Goal: Information Seeking & Learning: Learn about a topic

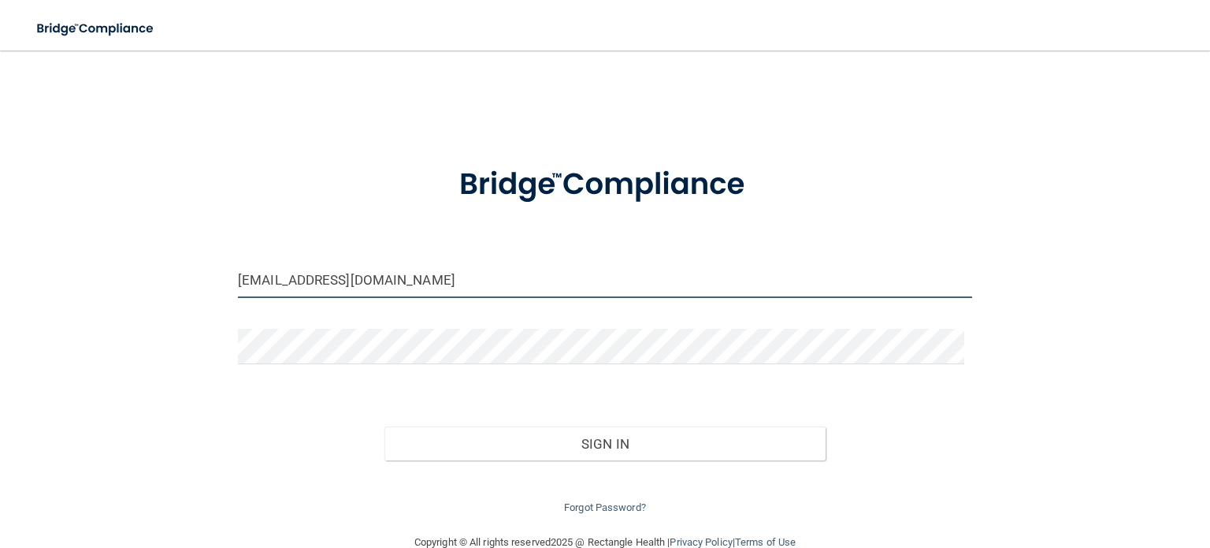
click at [578, 266] on input "sweetwaterendo@gmail.com" at bounding box center [605, 279] width 734 height 35
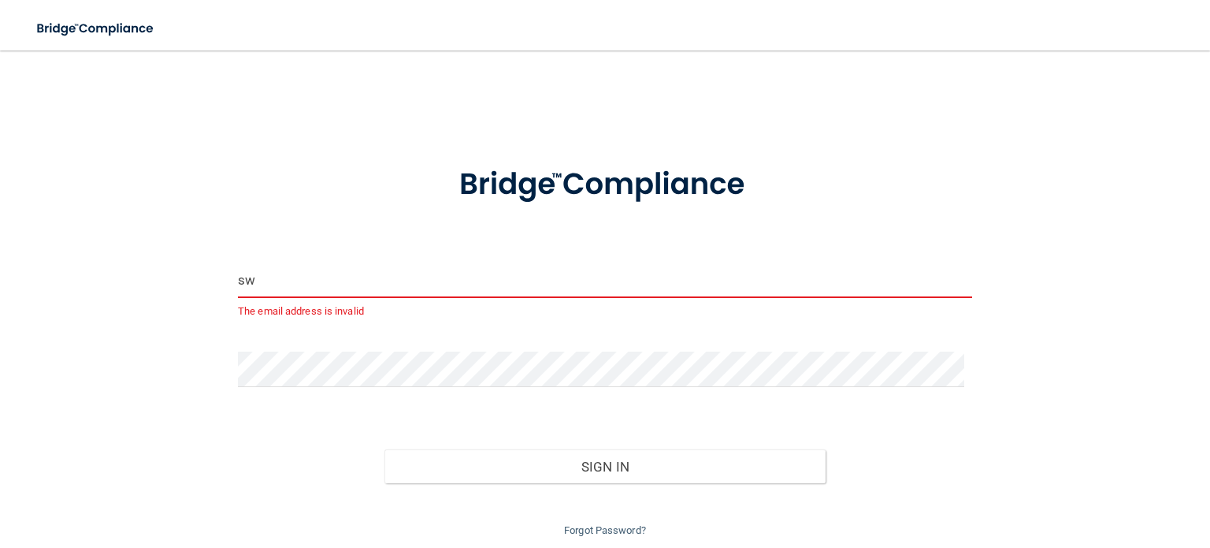
type input "s"
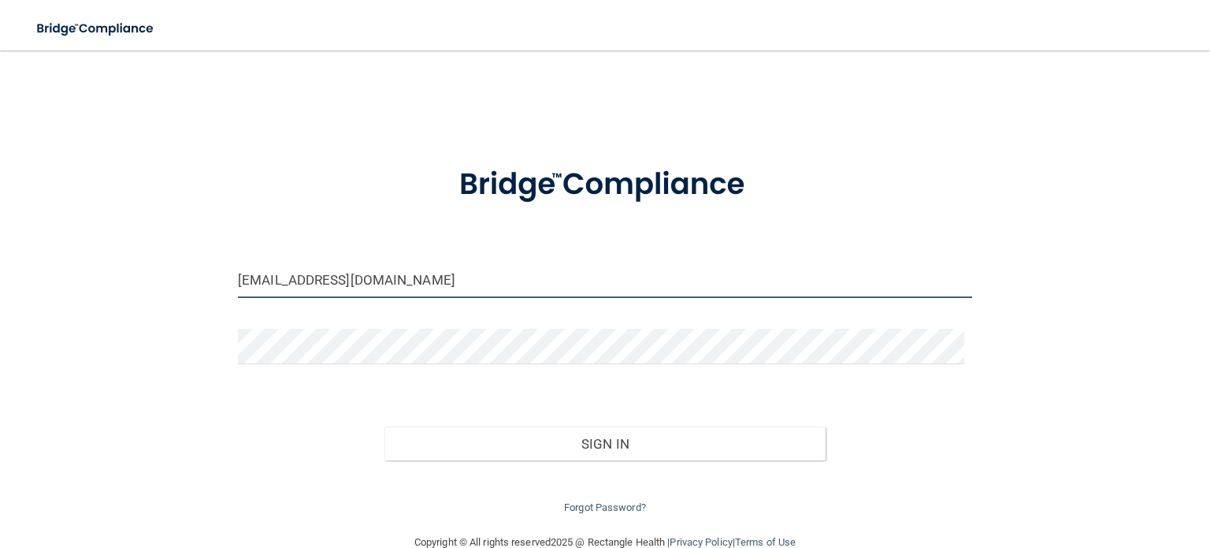
type input "[EMAIL_ADDRESS][DOMAIN_NAME]"
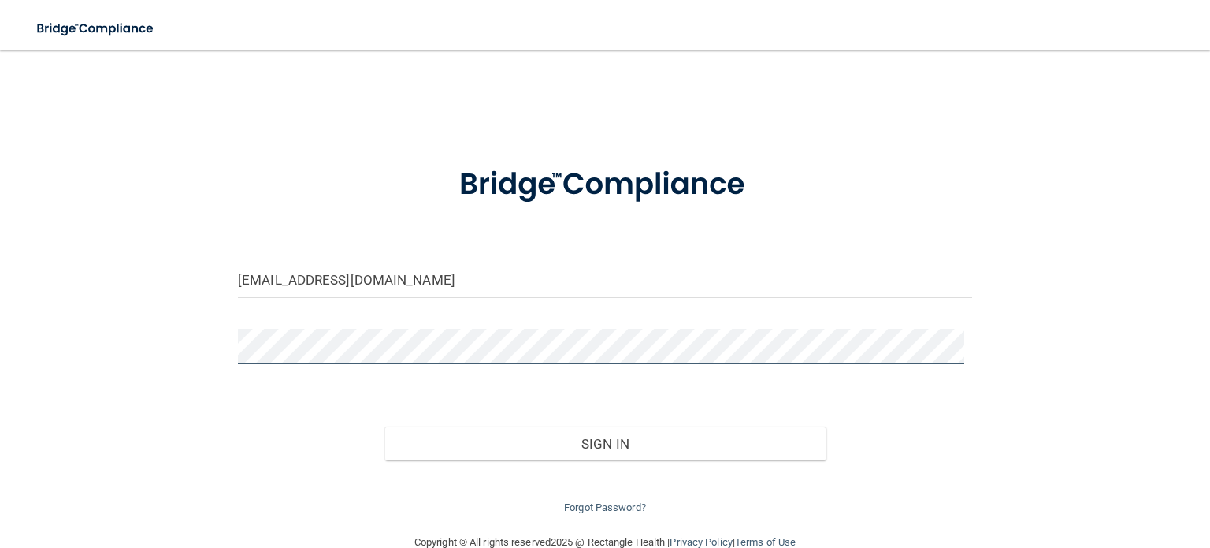
click at [385, 426] on button "Sign In" at bounding box center [605, 443] width 441 height 35
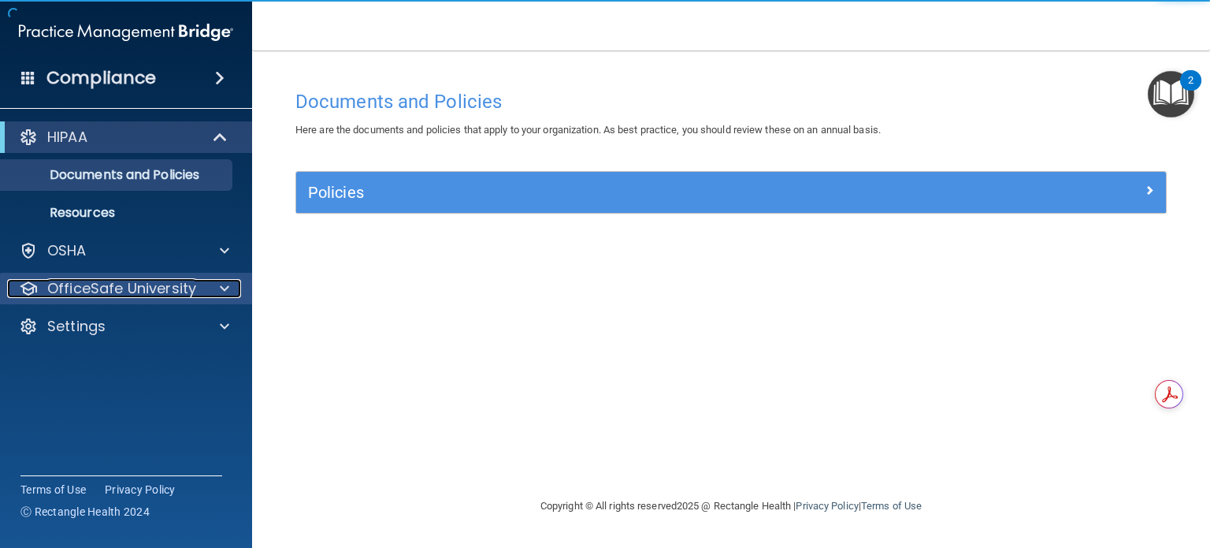
click at [236, 292] on div at bounding box center [222, 288] width 39 height 19
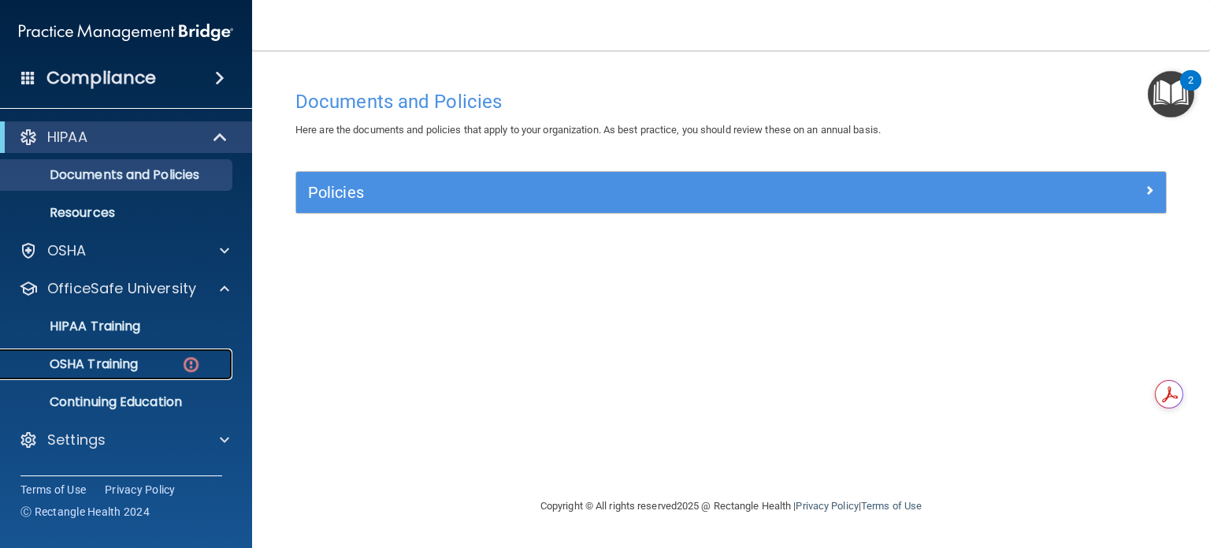
click at [146, 369] on div "OSHA Training" at bounding box center [117, 364] width 215 height 16
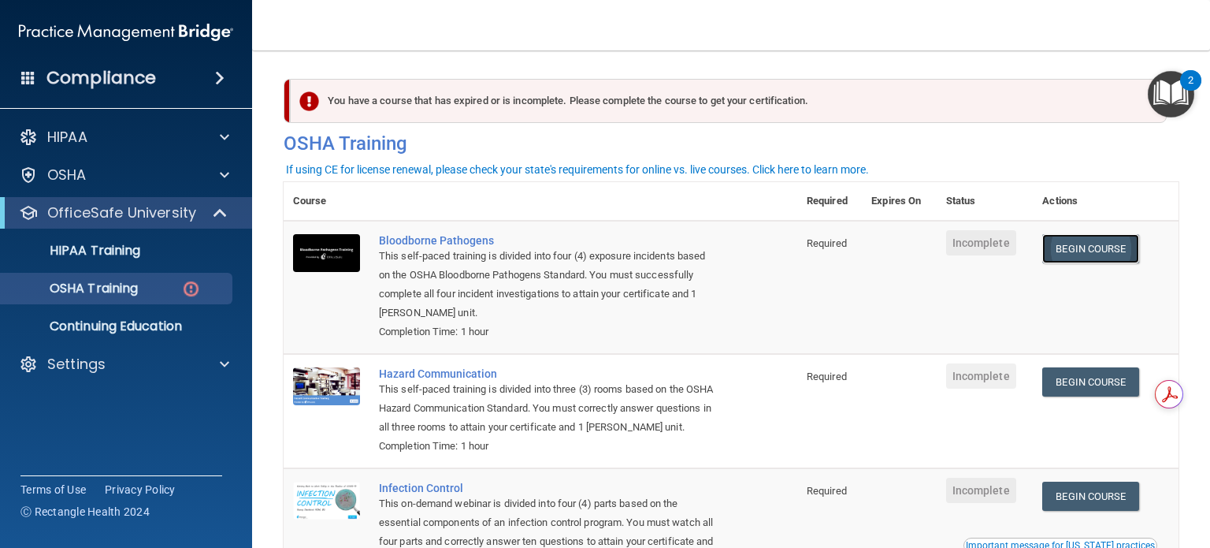
click at [1077, 240] on link "Begin Course" at bounding box center [1091, 248] width 96 height 29
click at [177, 289] on div "OSHA Training" at bounding box center [117, 289] width 215 height 16
click at [196, 288] on img at bounding box center [191, 289] width 20 height 20
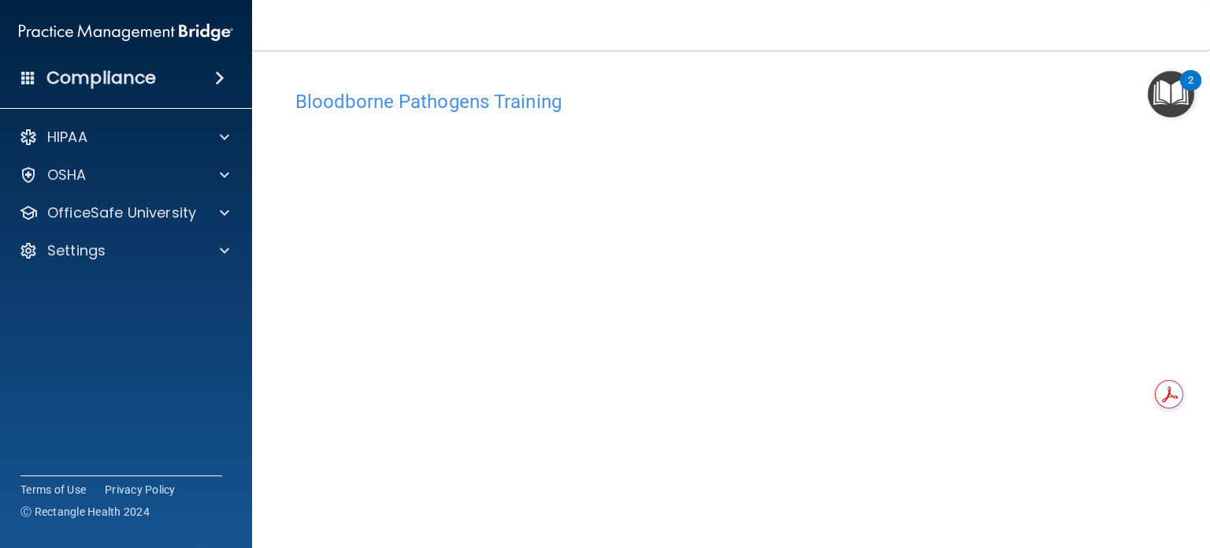
scroll to position [22, 0]
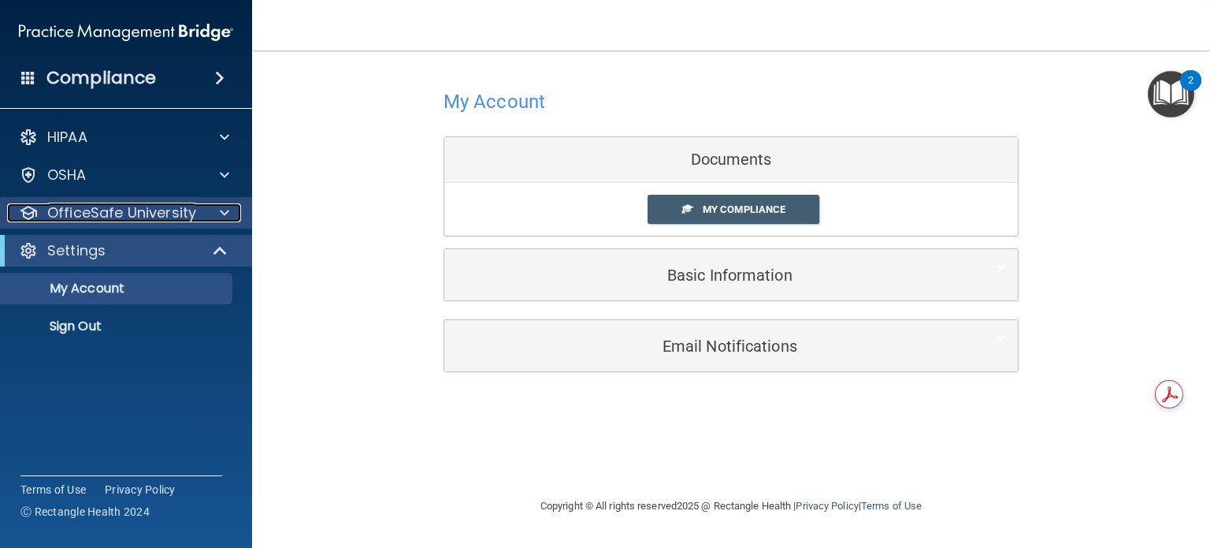
click at [210, 214] on div at bounding box center [222, 212] width 39 height 19
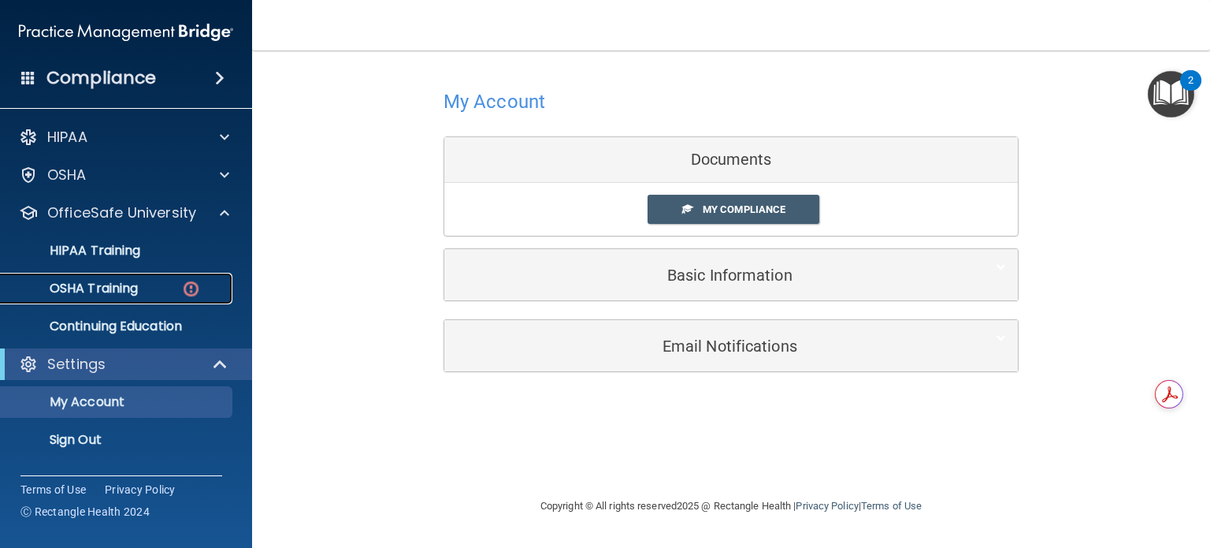
click at [149, 290] on div "OSHA Training" at bounding box center [117, 289] width 215 height 16
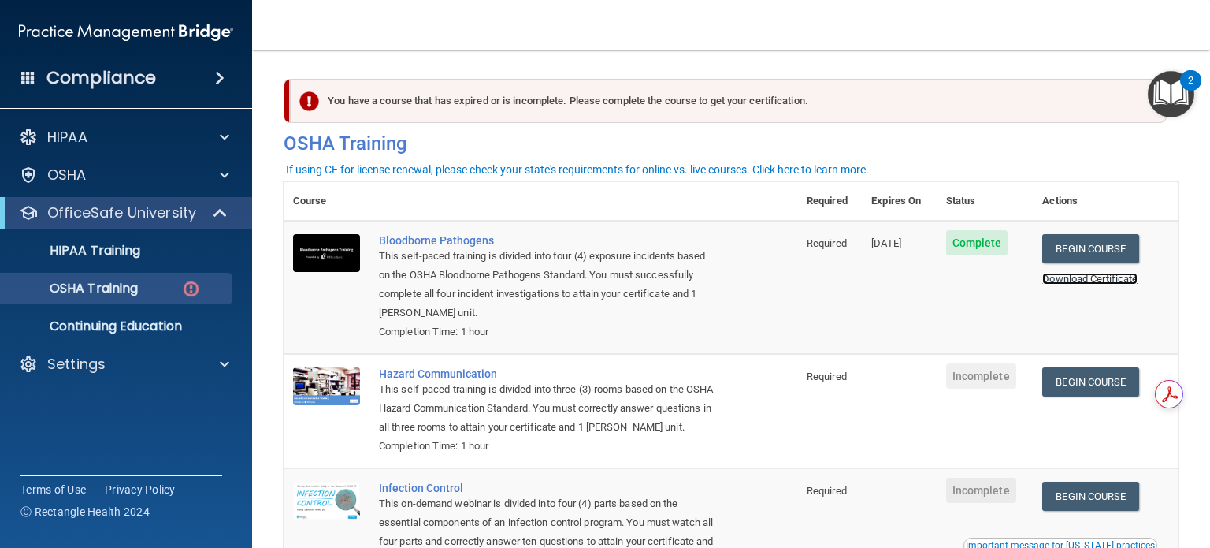
click at [1101, 281] on link "Download Certificate" at bounding box center [1090, 279] width 95 height 12
click at [1062, 389] on link "Begin Course" at bounding box center [1091, 381] width 96 height 29
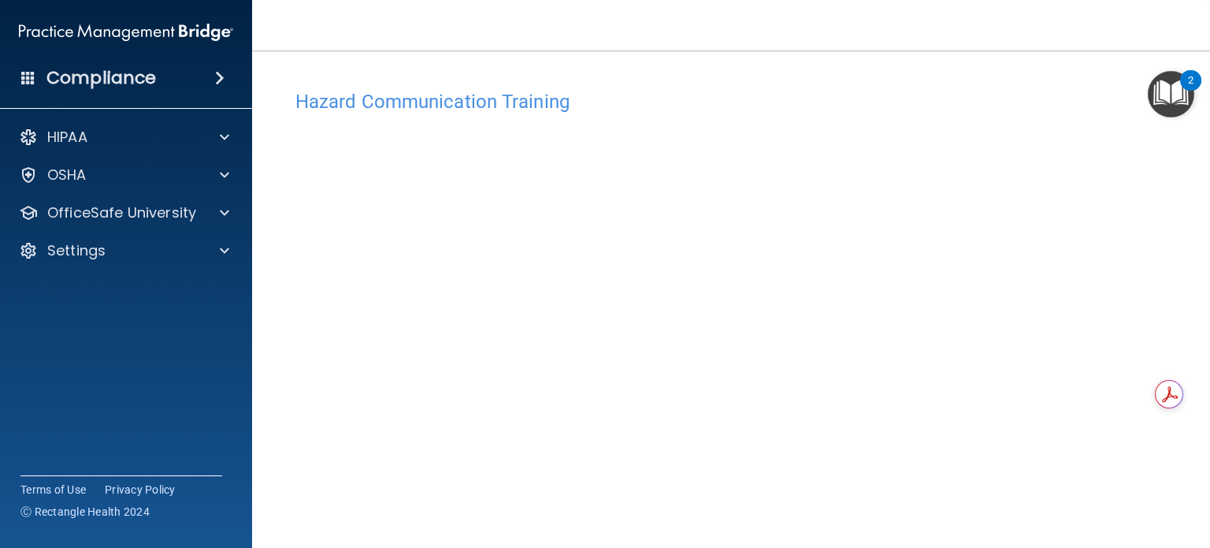
scroll to position [44, 0]
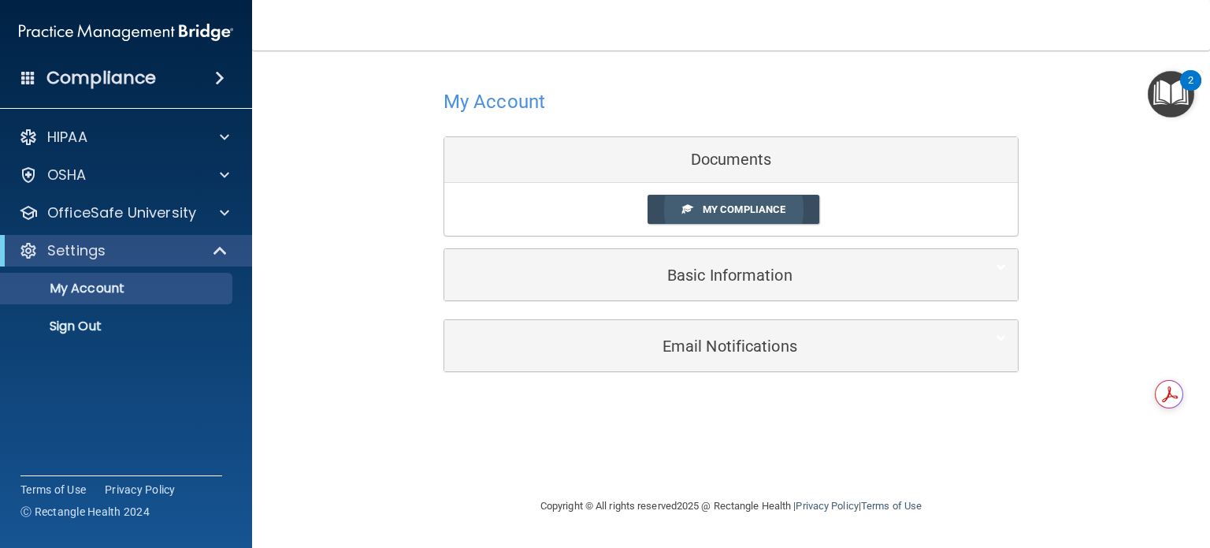
click at [758, 203] on span "My Compliance" at bounding box center [744, 209] width 83 height 12
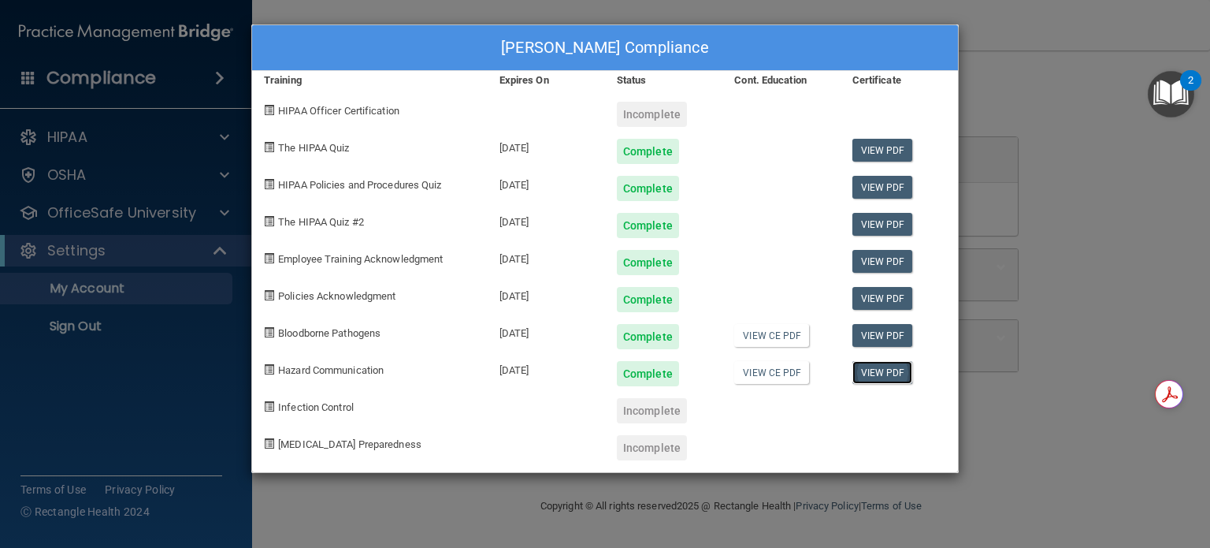
click at [885, 371] on link "View PDF" at bounding box center [883, 372] width 61 height 23
click at [760, 336] on link "View CE PDF" at bounding box center [771, 335] width 75 height 23
click at [768, 336] on link "View CE PDF" at bounding box center [771, 335] width 75 height 23
click at [765, 371] on link "View CE PDF" at bounding box center [771, 372] width 75 height 23
click at [130, 141] on div "Misty McInturff's Compliance Training Expires On Status Cont. Education Certifi…" at bounding box center [605, 274] width 1210 height 548
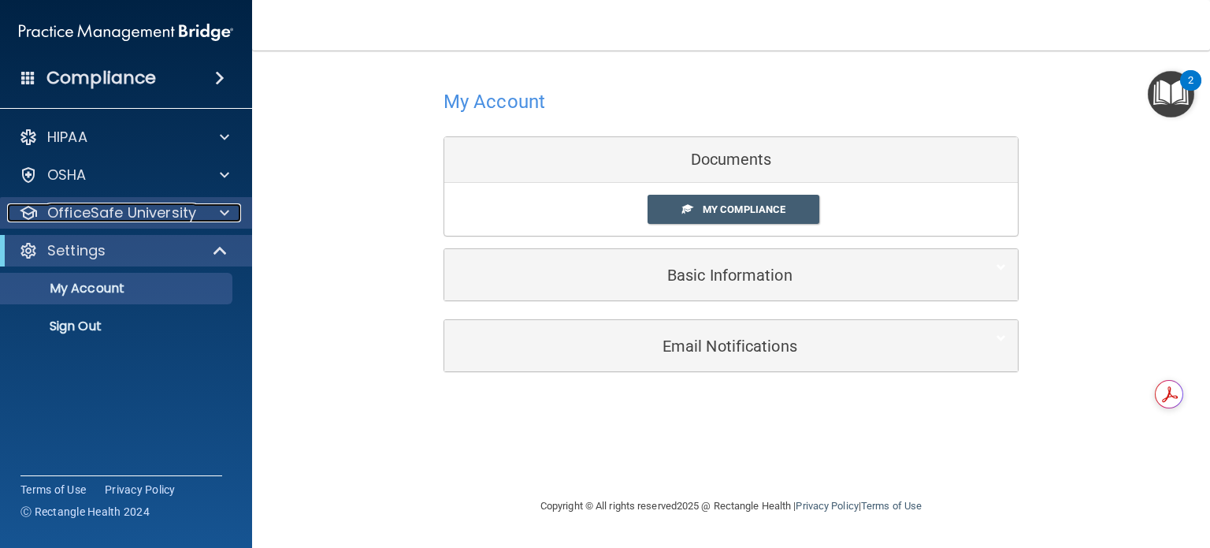
click at [212, 207] on div at bounding box center [222, 212] width 39 height 19
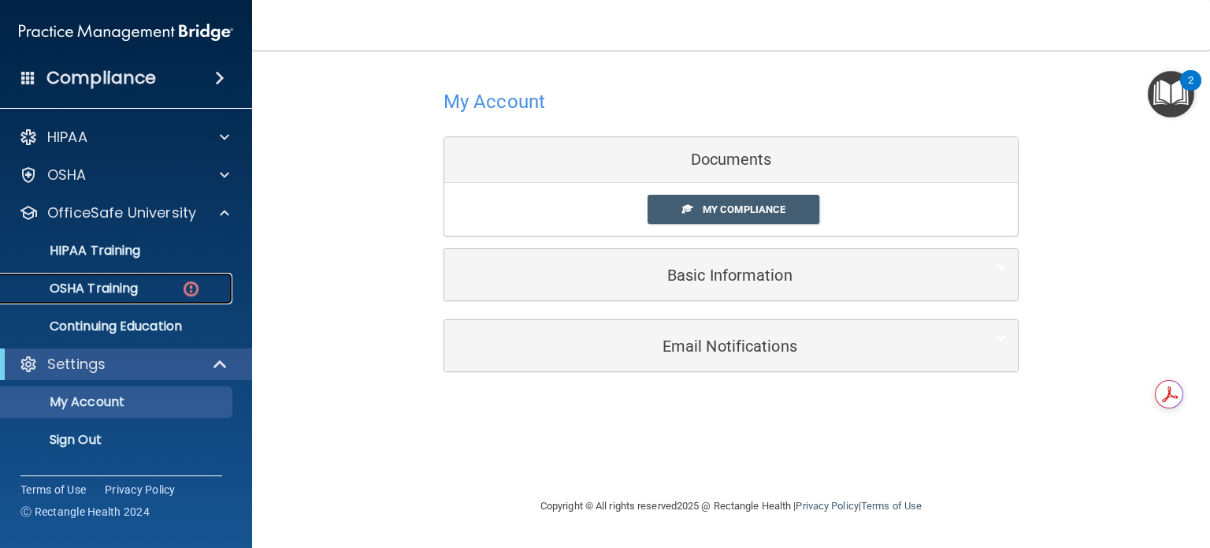
click at [173, 293] on div "OSHA Training" at bounding box center [117, 289] width 215 height 16
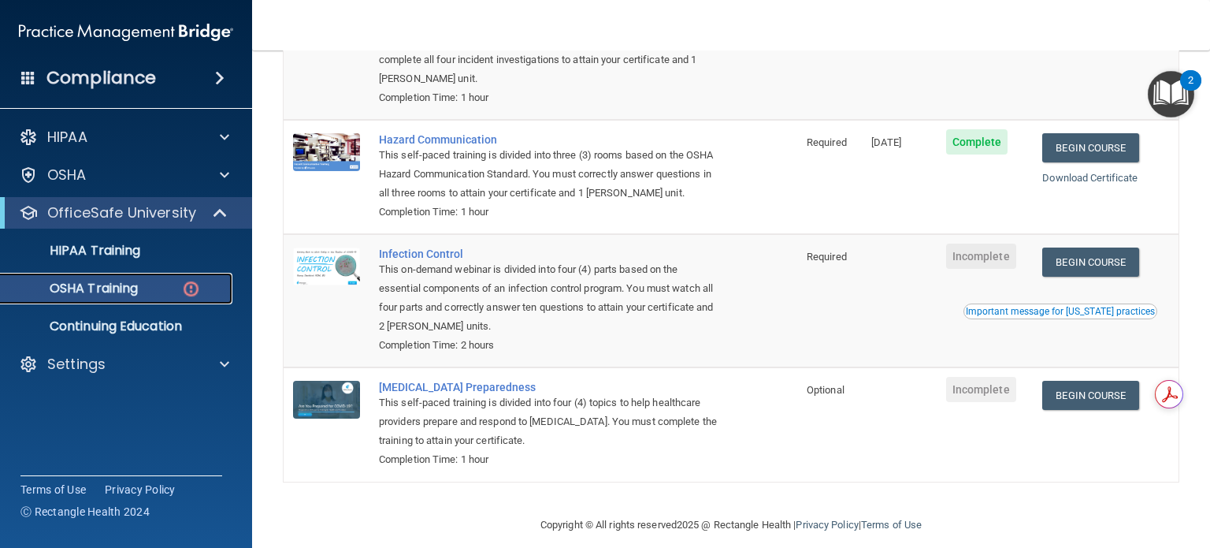
scroll to position [253, 0]
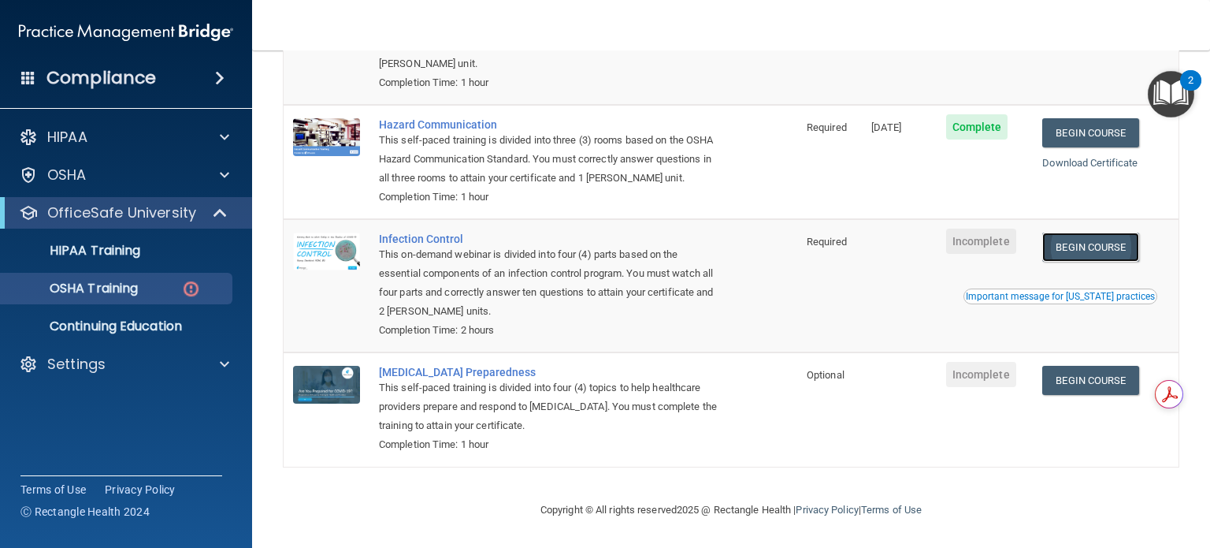
click at [1094, 262] on link "Begin Course" at bounding box center [1091, 246] width 96 height 29
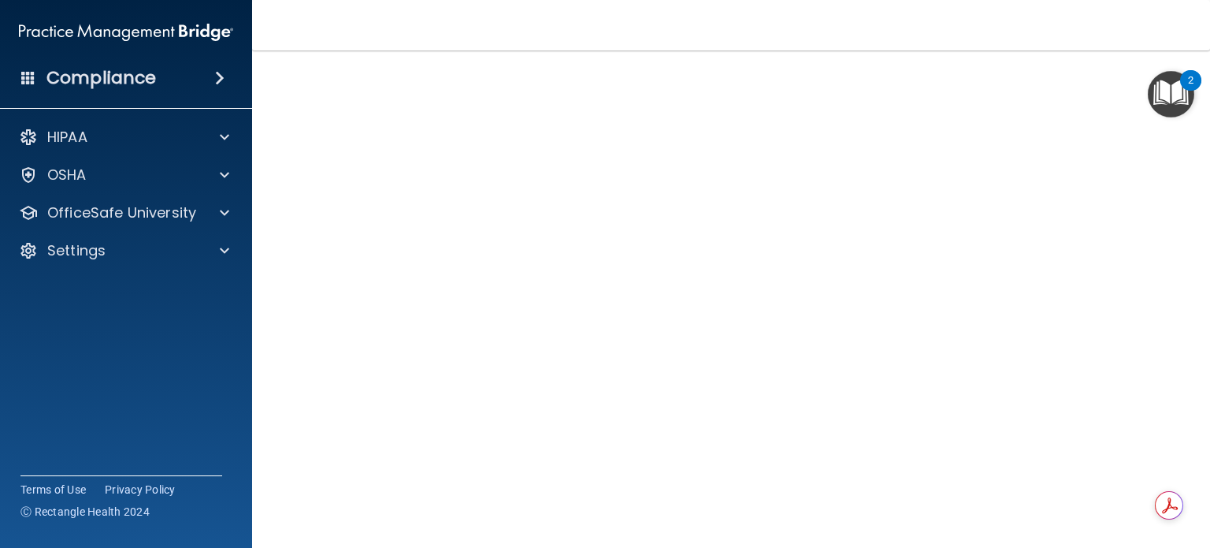
scroll to position [75, 0]
click at [228, 210] on span at bounding box center [224, 212] width 9 height 19
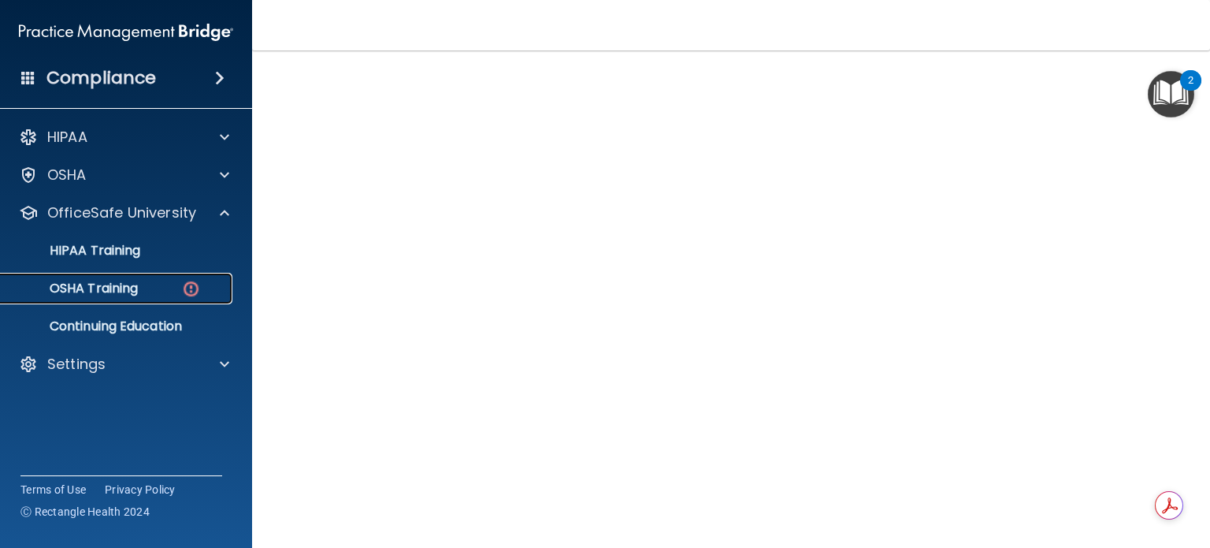
click at [222, 286] on div "OSHA Training" at bounding box center [117, 289] width 215 height 16
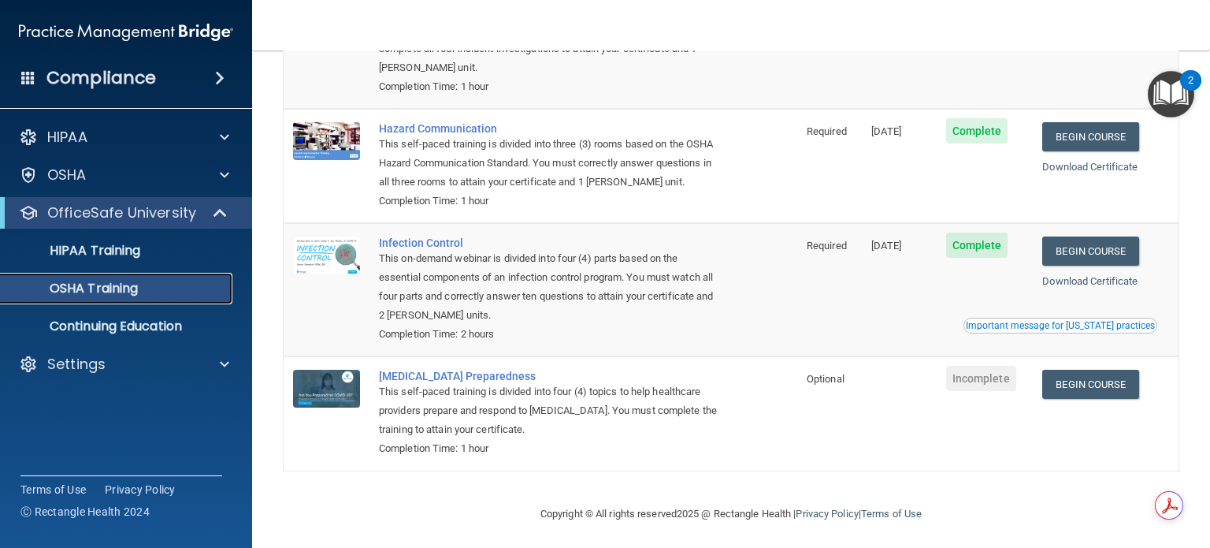
scroll to position [226, 0]
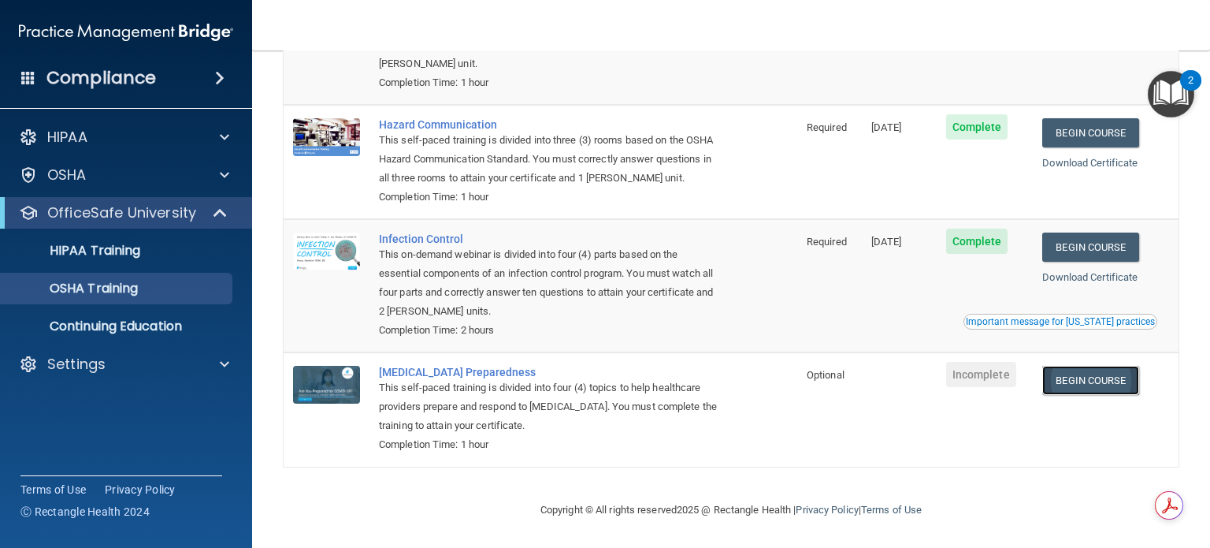
click at [1072, 377] on link "Begin Course" at bounding box center [1091, 380] width 96 height 29
click at [210, 211] on div at bounding box center [221, 212] width 39 height 19
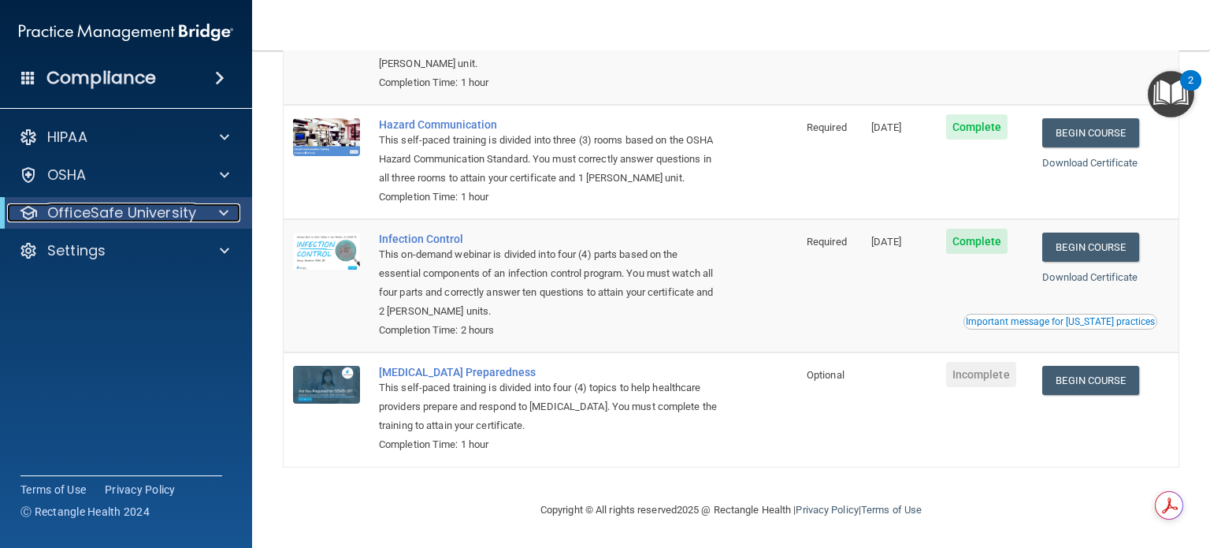
click at [210, 211] on div at bounding box center [221, 212] width 39 height 19
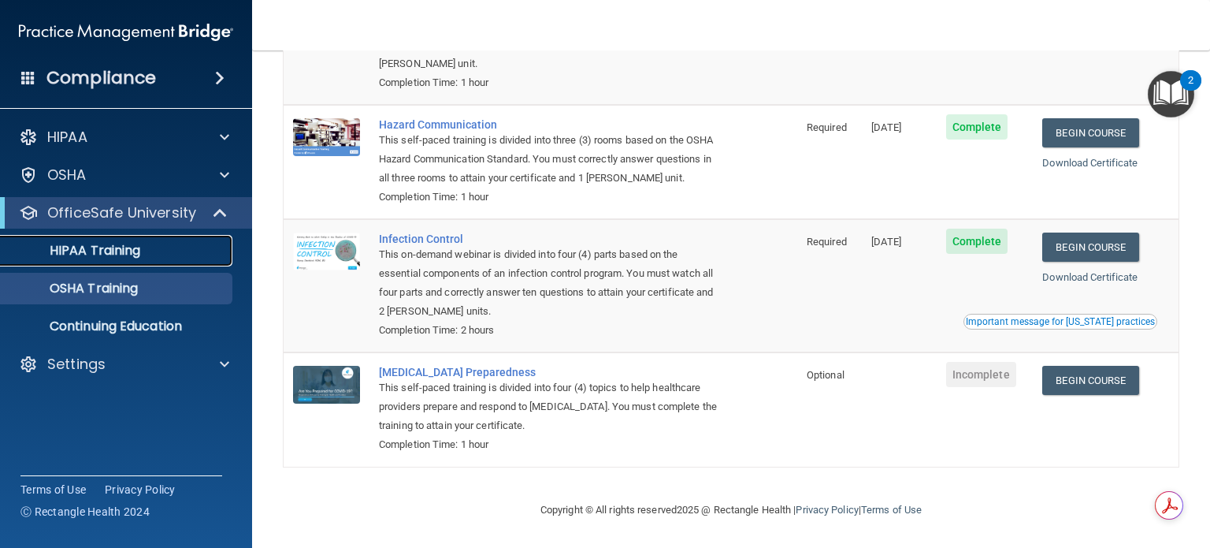
click at [188, 239] on link "HIPAA Training" at bounding box center [108, 251] width 248 height 32
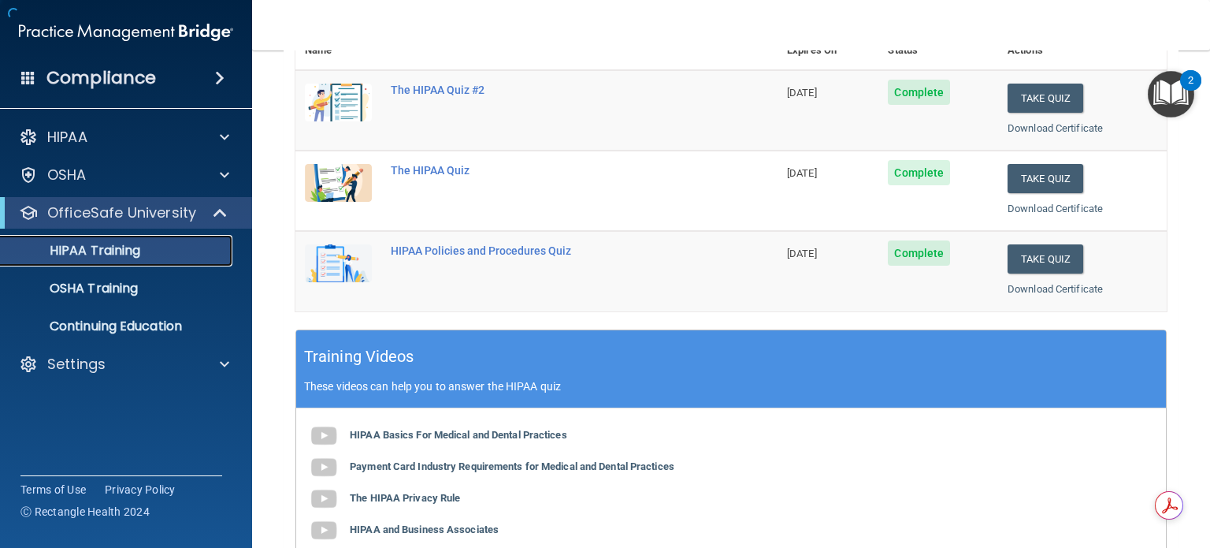
scroll to position [635, 0]
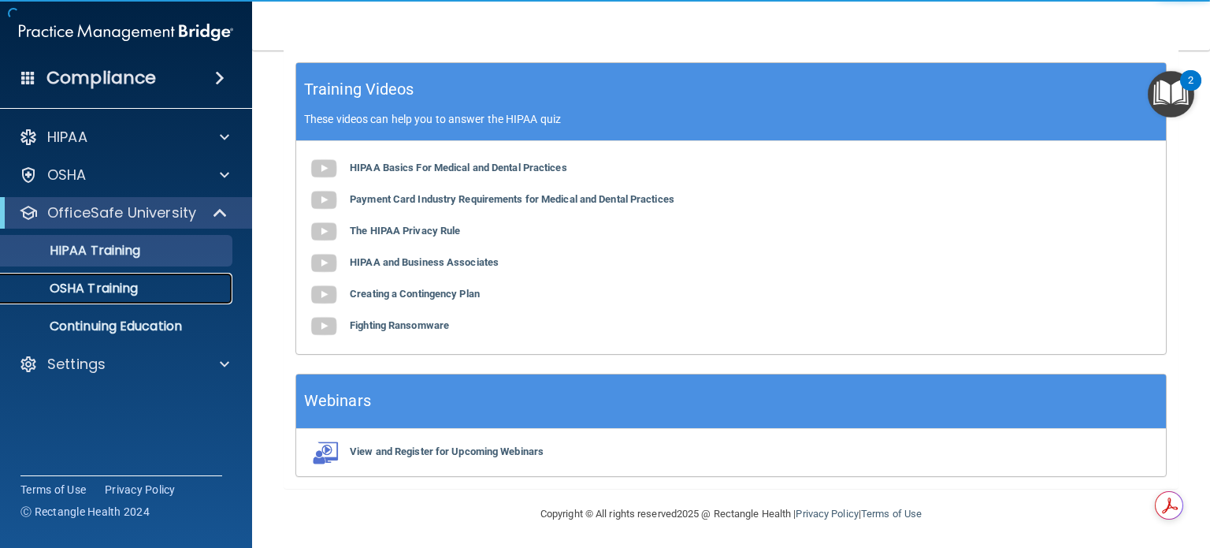
click at [169, 284] on div "OSHA Training" at bounding box center [117, 289] width 215 height 16
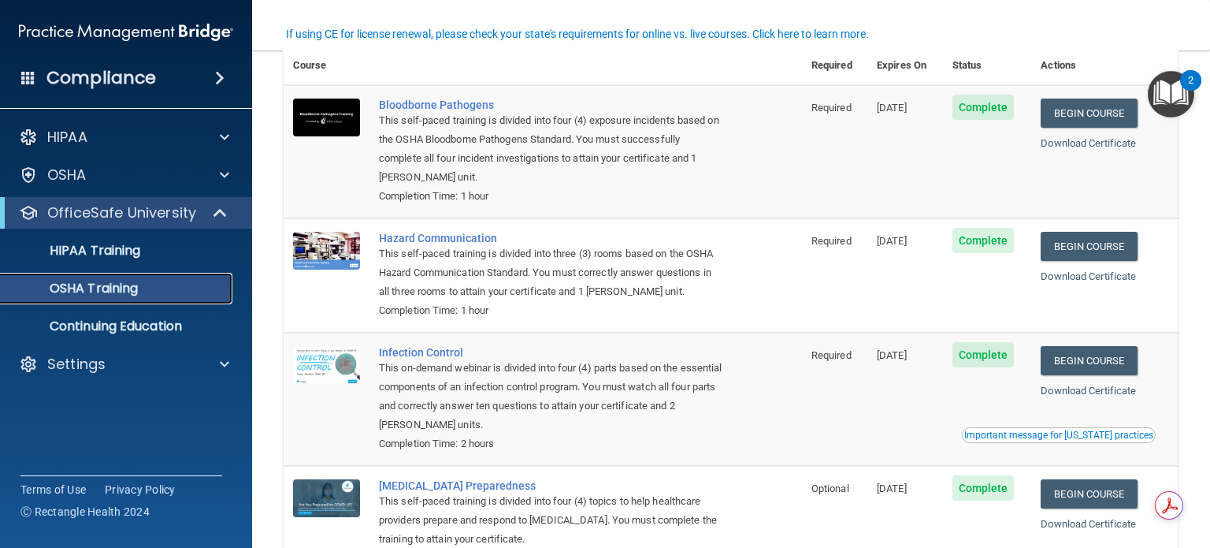
scroll to position [207, 0]
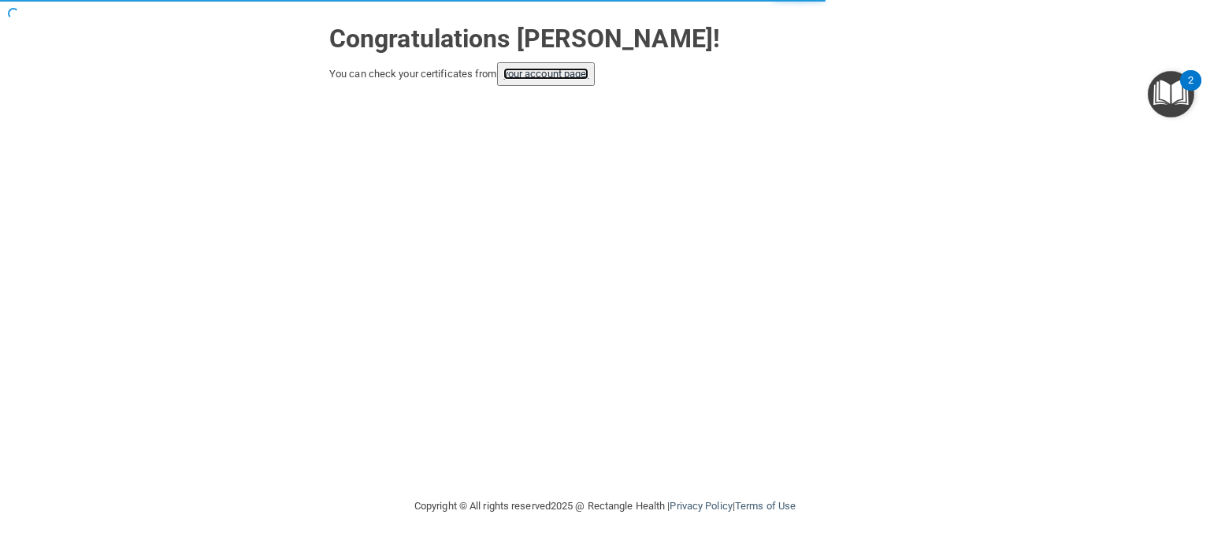
click at [560, 76] on link "your account page!" at bounding box center [547, 74] width 86 height 12
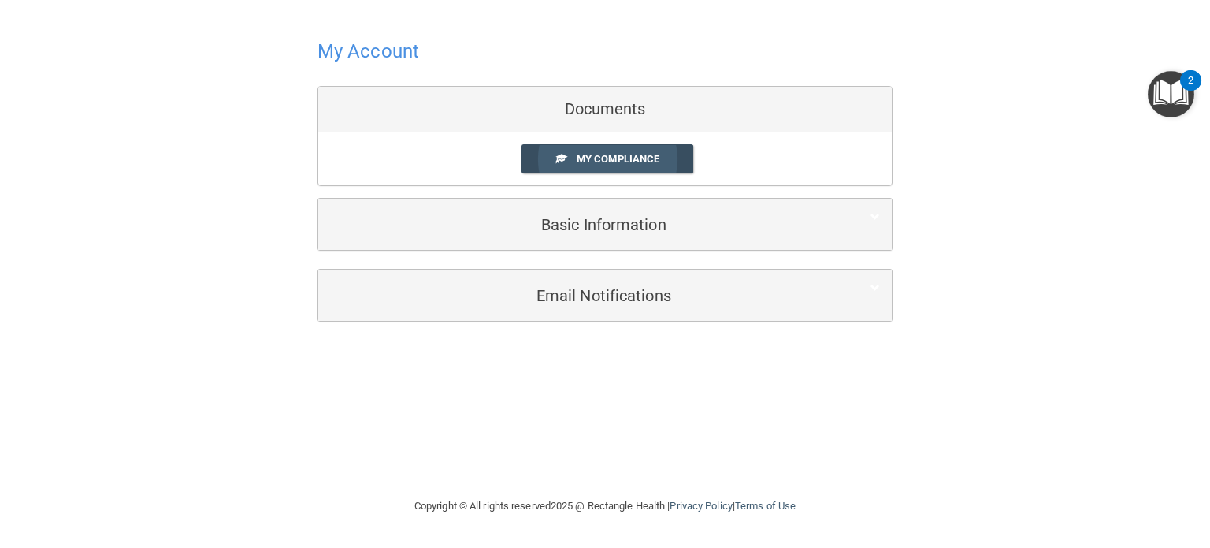
click at [600, 149] on link "My Compliance" at bounding box center [608, 158] width 173 height 29
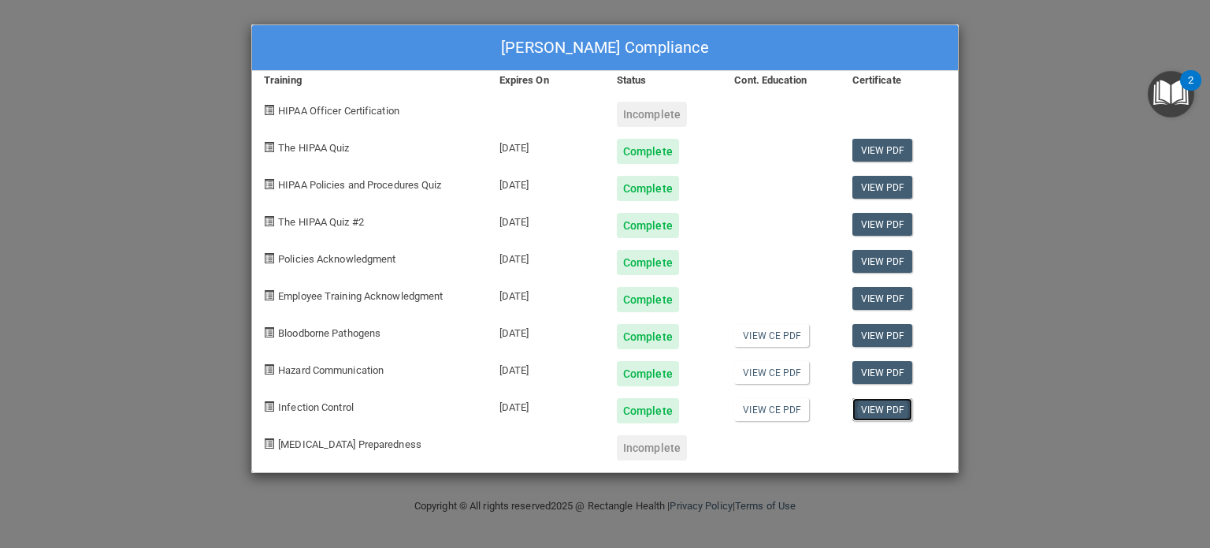
click at [873, 410] on link "View PDF" at bounding box center [883, 409] width 61 height 23
click at [779, 413] on link "View CE PDF" at bounding box center [771, 409] width 75 height 23
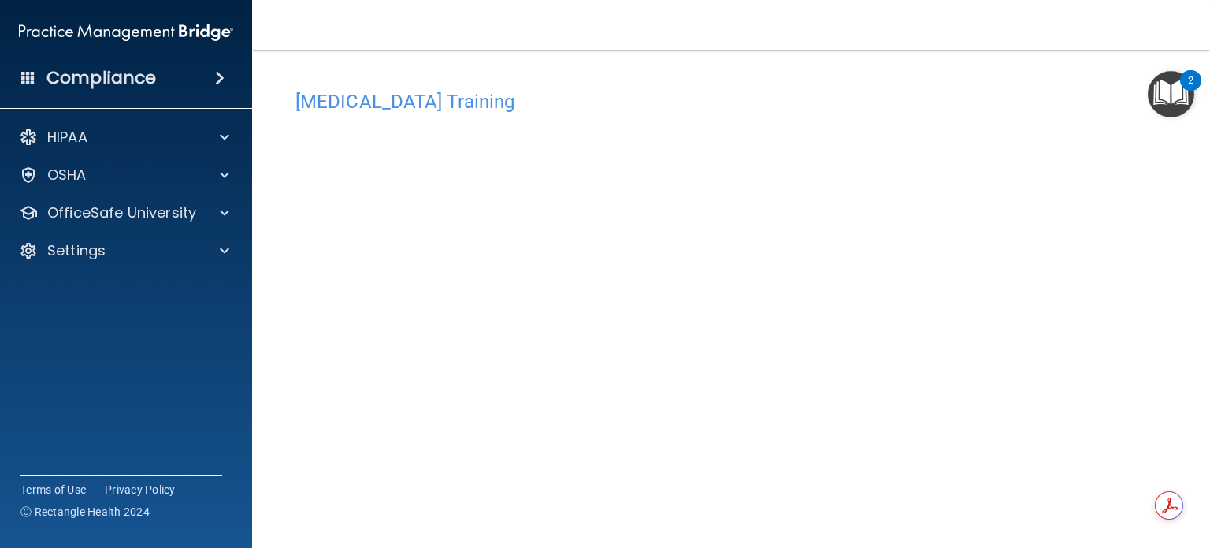
scroll to position [9, 0]
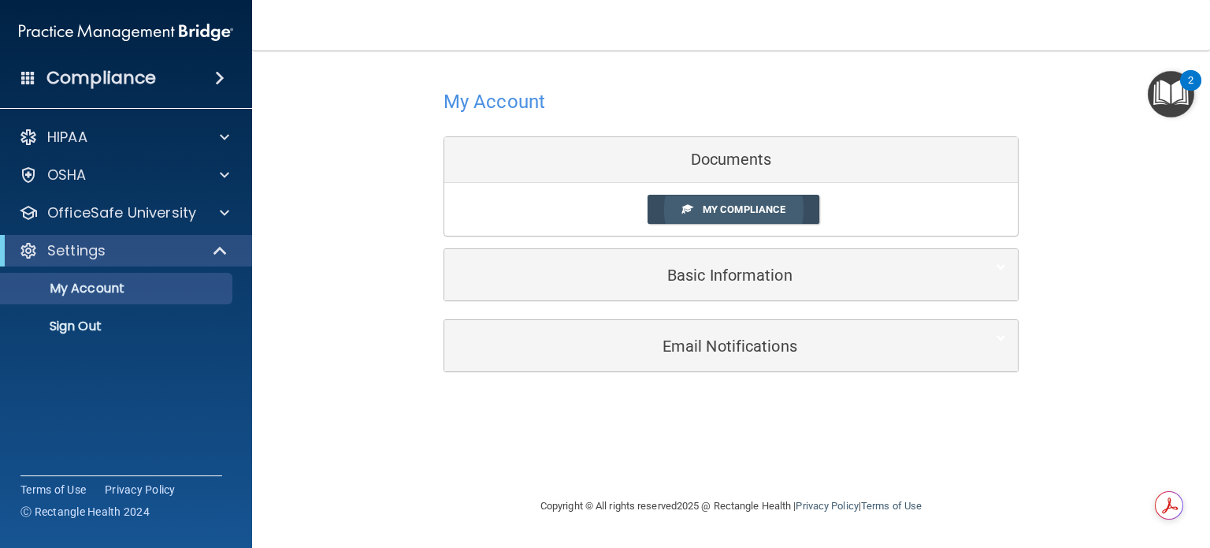
click at [746, 210] on span "My Compliance" at bounding box center [744, 209] width 83 height 12
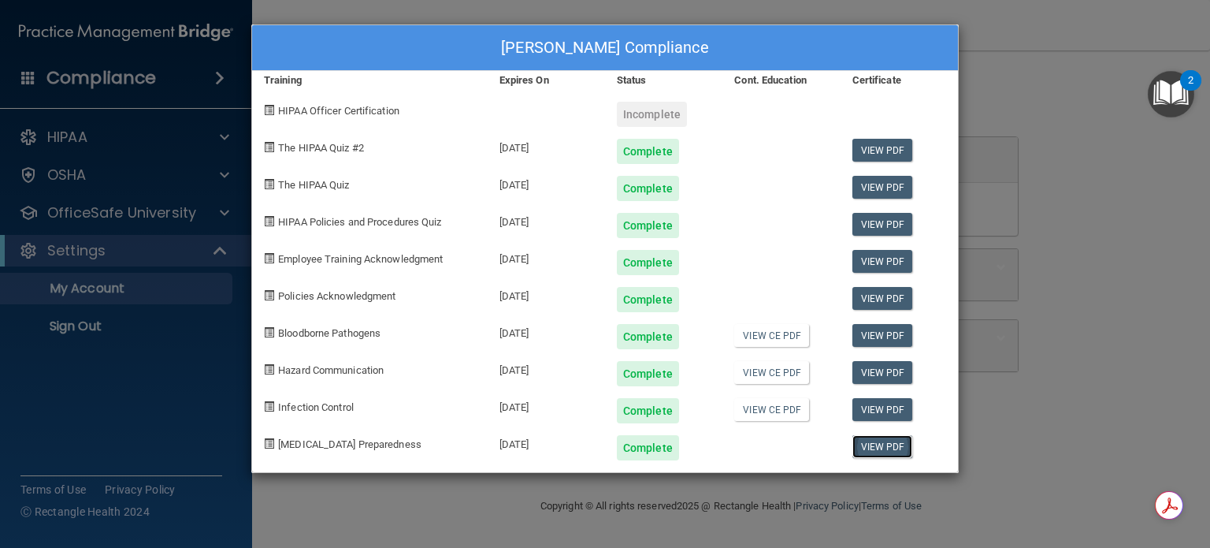
click at [870, 450] on link "View PDF" at bounding box center [883, 446] width 61 height 23
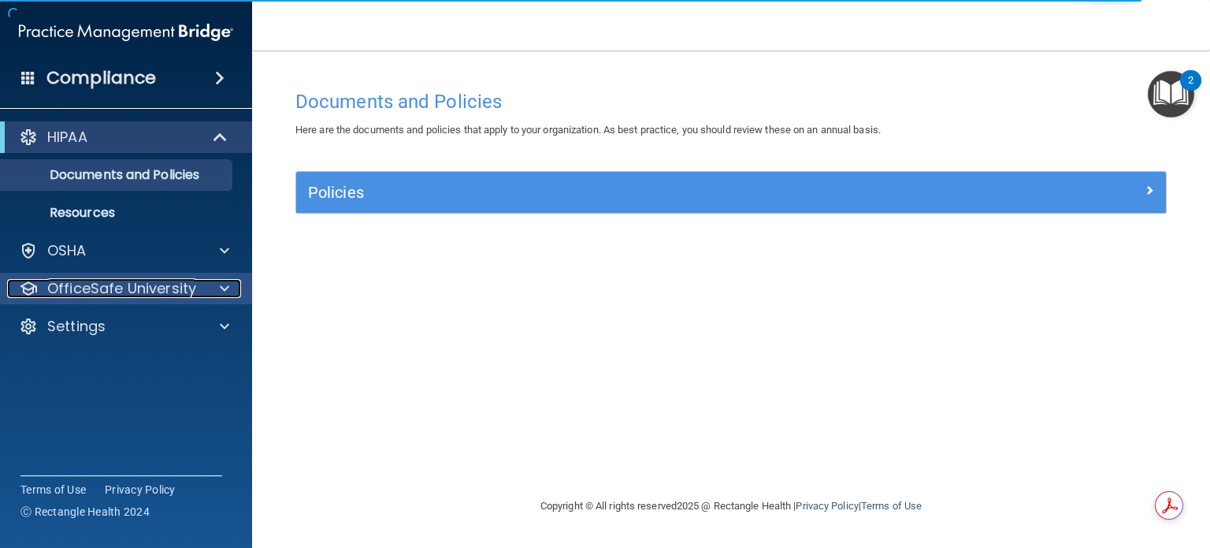
click at [224, 290] on span at bounding box center [224, 288] width 9 height 19
